Goal: Entertainment & Leisure: Consume media (video, audio)

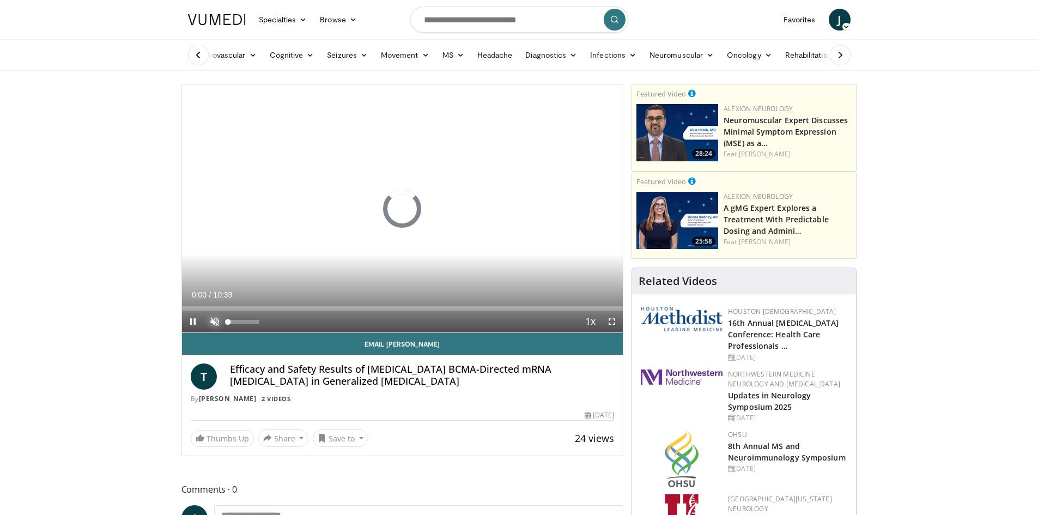
click at [216, 319] on span "Video Player" at bounding box center [215, 322] width 22 height 22
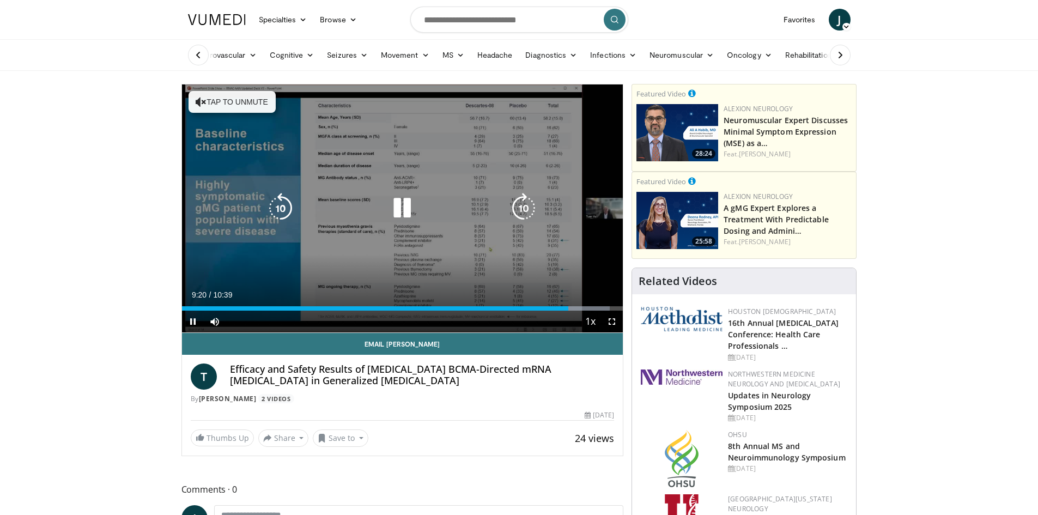
click at [402, 208] on icon "Video Player" at bounding box center [402, 208] width 31 height 31
click at [381, 203] on div "Video Player" at bounding box center [402, 208] width 265 height 22
click at [394, 208] on icon "Video Player" at bounding box center [402, 208] width 31 height 31
click at [406, 217] on icon "Video Player" at bounding box center [402, 208] width 31 height 31
click at [401, 211] on icon "Video Player" at bounding box center [402, 208] width 31 height 31
